Goal: Find specific page/section: Find specific page/section

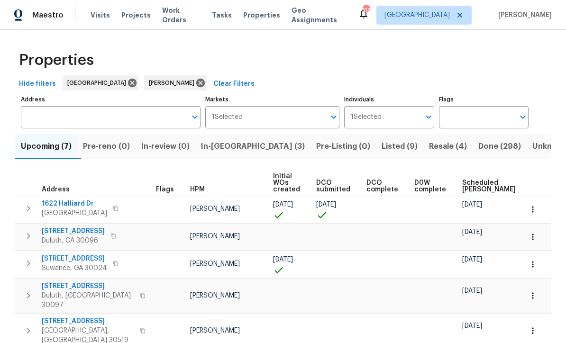
click at [234, 154] on button "In-[GEOGRAPHIC_DATA] (3)" at bounding box center [252, 146] width 115 height 25
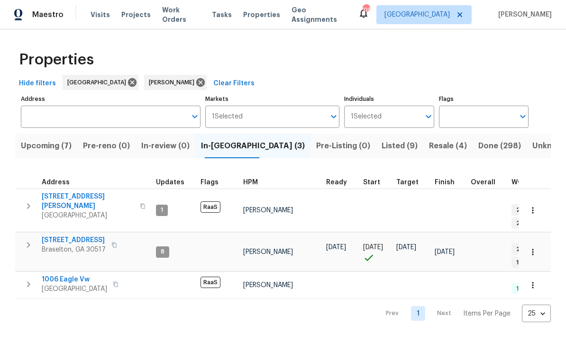
click at [56, 147] on span "Upcoming (7)" at bounding box center [46, 146] width 51 height 13
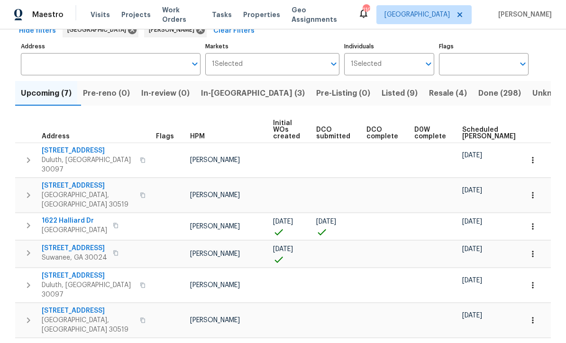
scroll to position [53, 0]
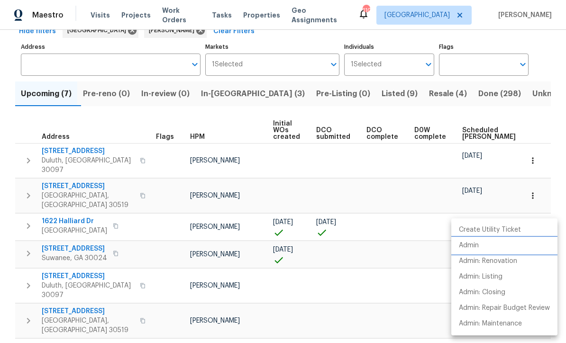
click at [482, 245] on li "Admin" at bounding box center [505, 246] width 106 height 16
click at [174, 192] on div at bounding box center [283, 171] width 566 height 343
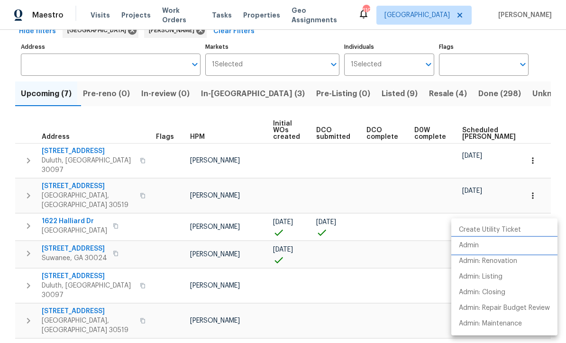
click at [480, 245] on li "Admin" at bounding box center [505, 246] width 106 height 16
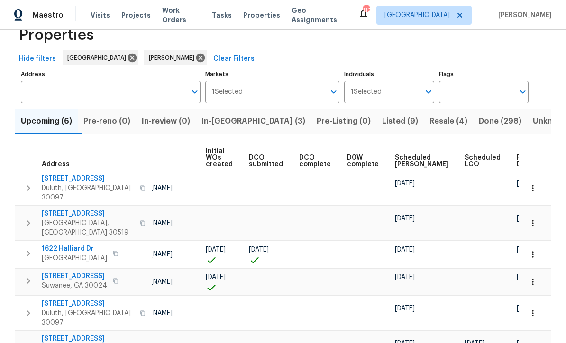
scroll to position [0, 67]
click at [533, 279] on icon "button" at bounding box center [532, 282] width 1 height 6
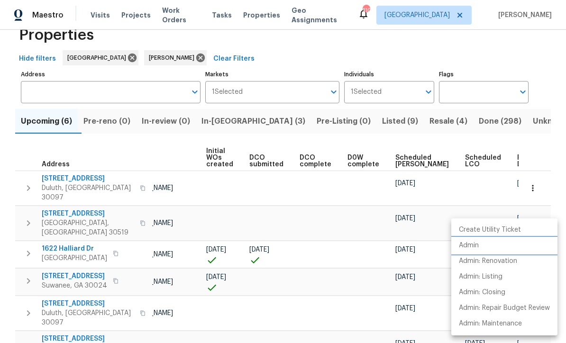
click at [478, 249] on p "Admin" at bounding box center [469, 246] width 20 height 10
click at [60, 116] on div at bounding box center [283, 171] width 566 height 343
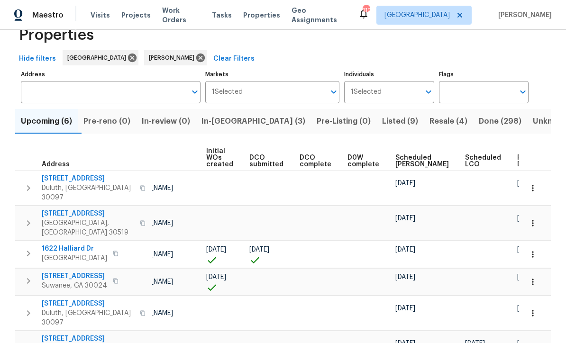
click at [122, 123] on span "Pre-reno (0)" at bounding box center [107, 121] width 47 height 13
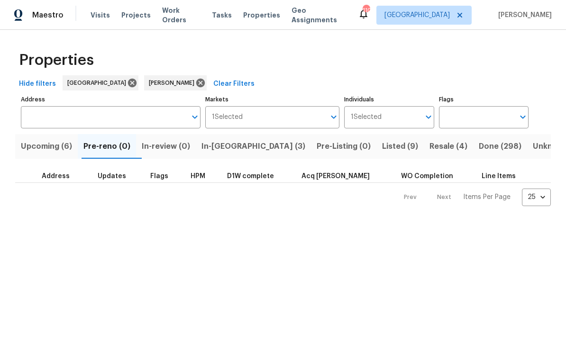
click at [65, 153] on span "Upcoming (6)" at bounding box center [46, 146] width 51 height 13
